Goal: Task Accomplishment & Management: Complete application form

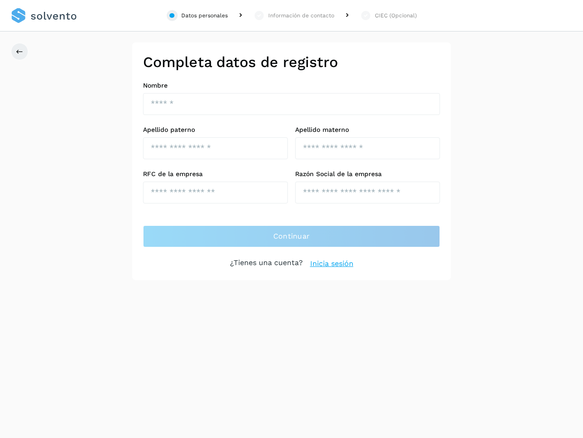
click at [197, 15] on div "Datos personales" at bounding box center [204, 15] width 46 height 8
click at [294, 15] on div "Información de contacto" at bounding box center [301, 15] width 66 height 8
click at [388, 15] on div "CIEC (Opcional)" at bounding box center [396, 15] width 42 height 8
click at [20, 51] on icon at bounding box center [19, 51] width 7 height 7
